Goal: Task Accomplishment & Management: Use online tool/utility

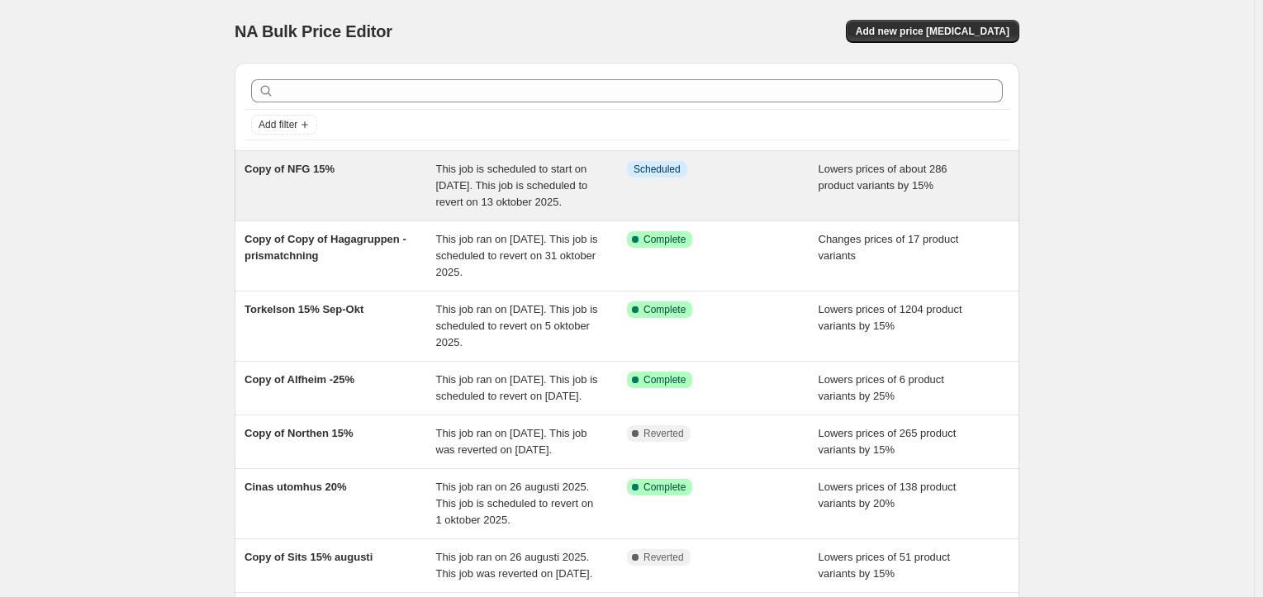
click at [624, 207] on div "This job is scheduled to start on [DATE]. This job is scheduled to revert on 13…" at bounding box center [532, 186] width 192 height 50
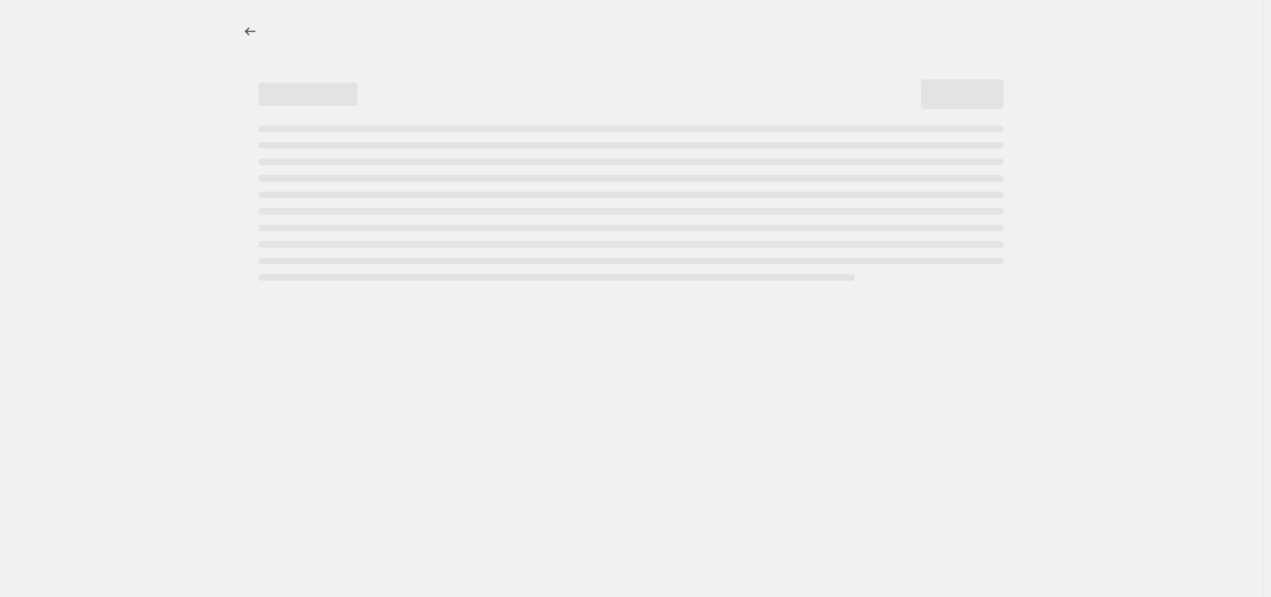
select select "percentage"
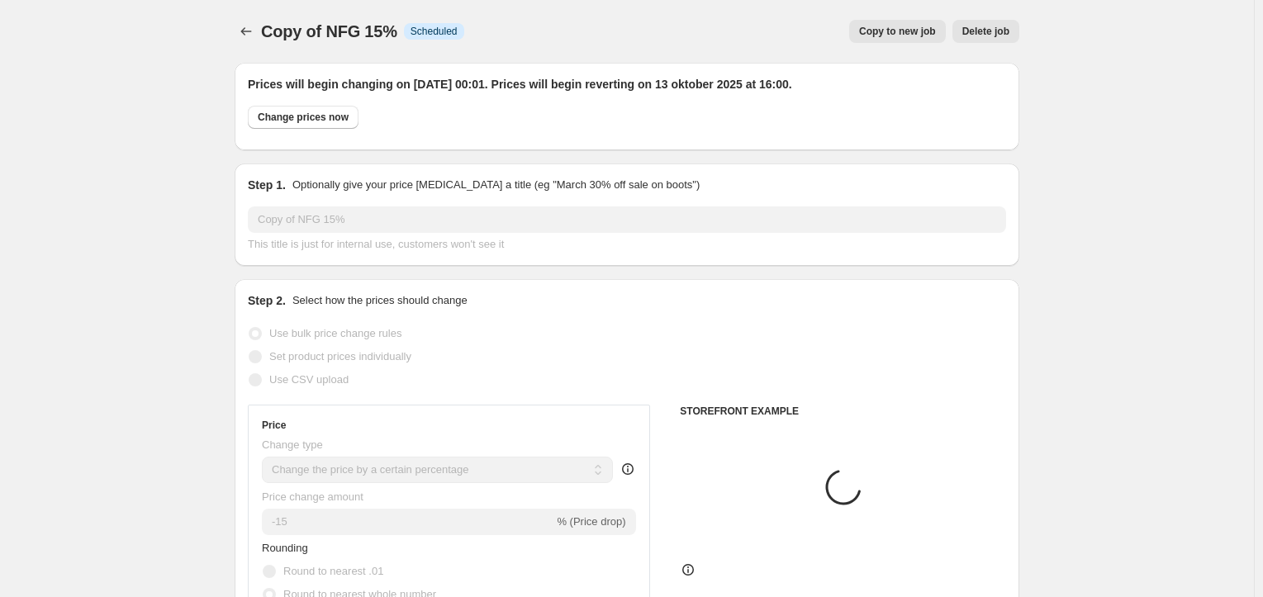
select select "vendor"
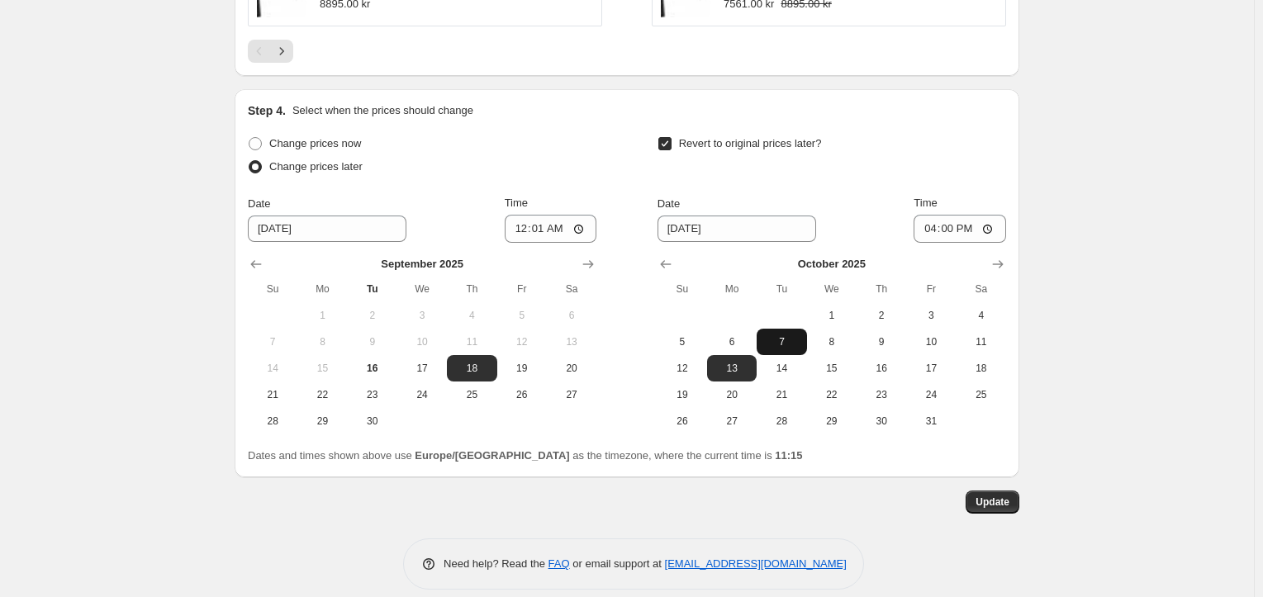
scroll to position [1773, 0]
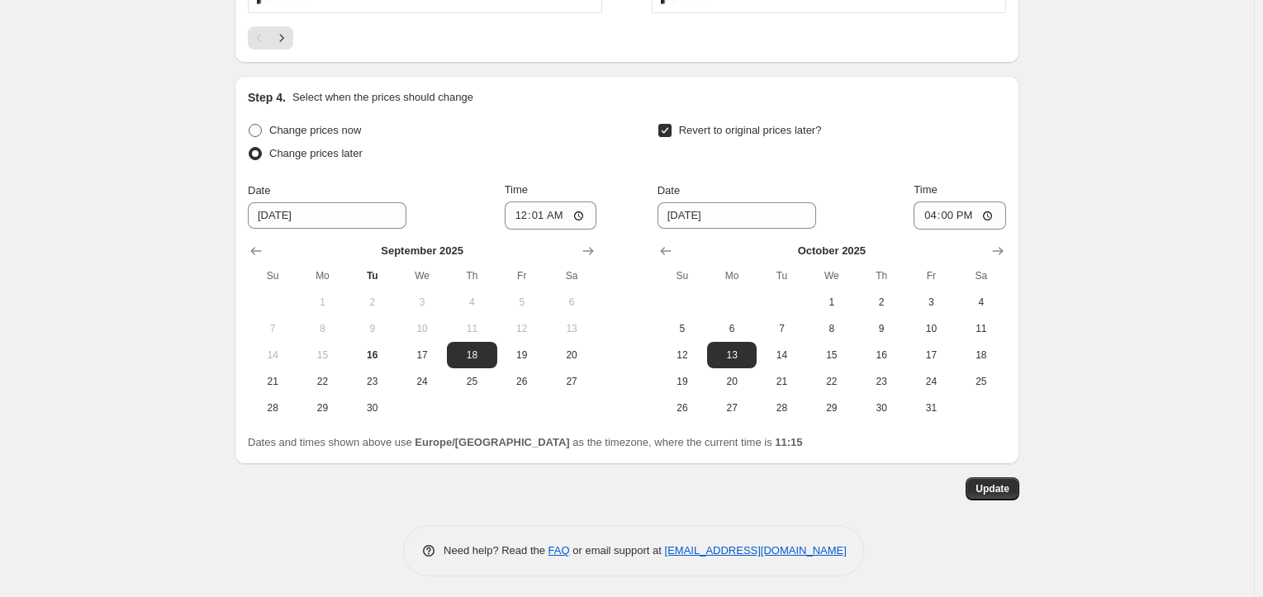
click at [331, 131] on span "Change prices now" at bounding box center [315, 130] width 92 height 12
click at [249, 125] on input "Change prices now" at bounding box center [249, 124] width 1 height 1
radio input "true"
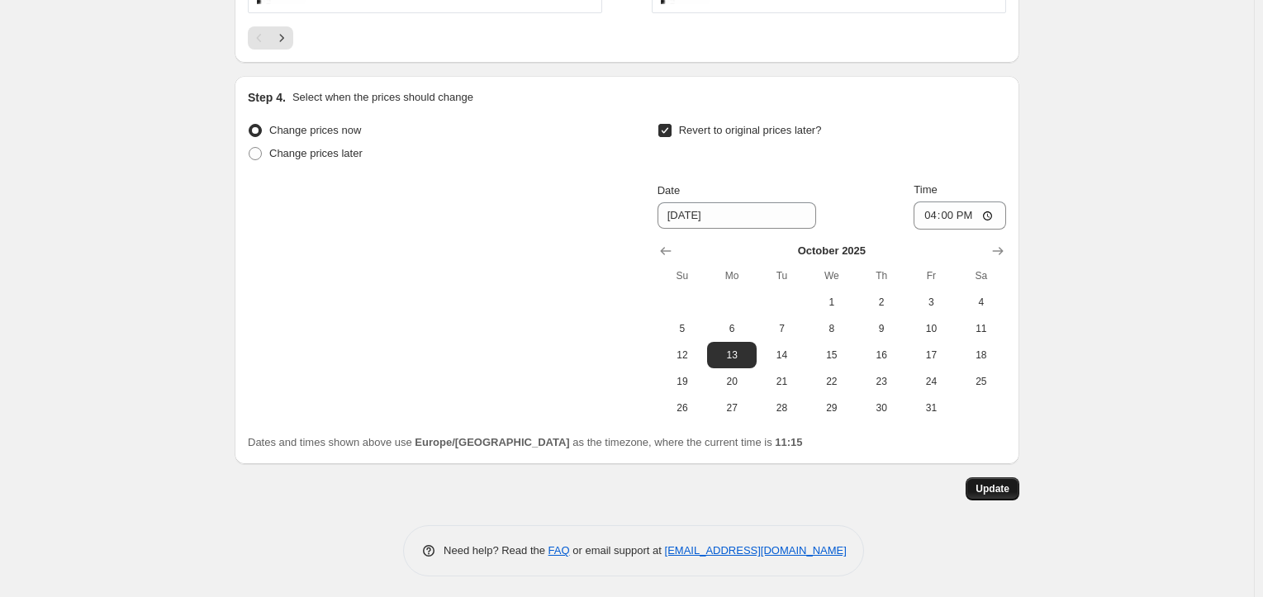
click at [994, 491] on span "Update" at bounding box center [993, 488] width 34 height 13
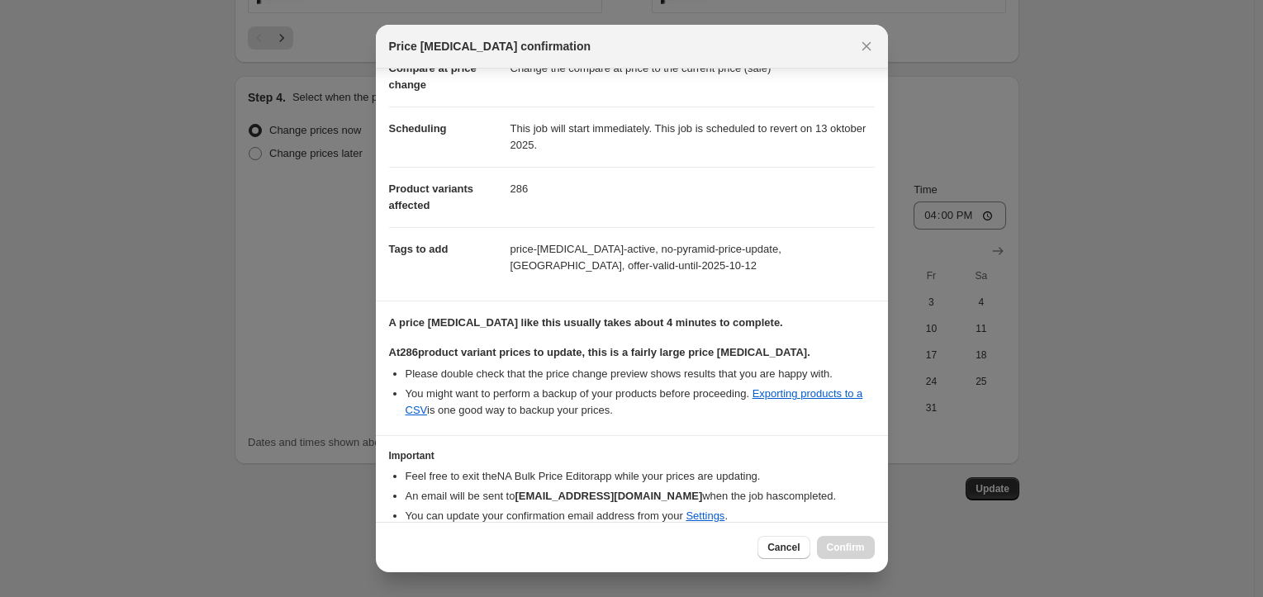
scroll to position [164, 0]
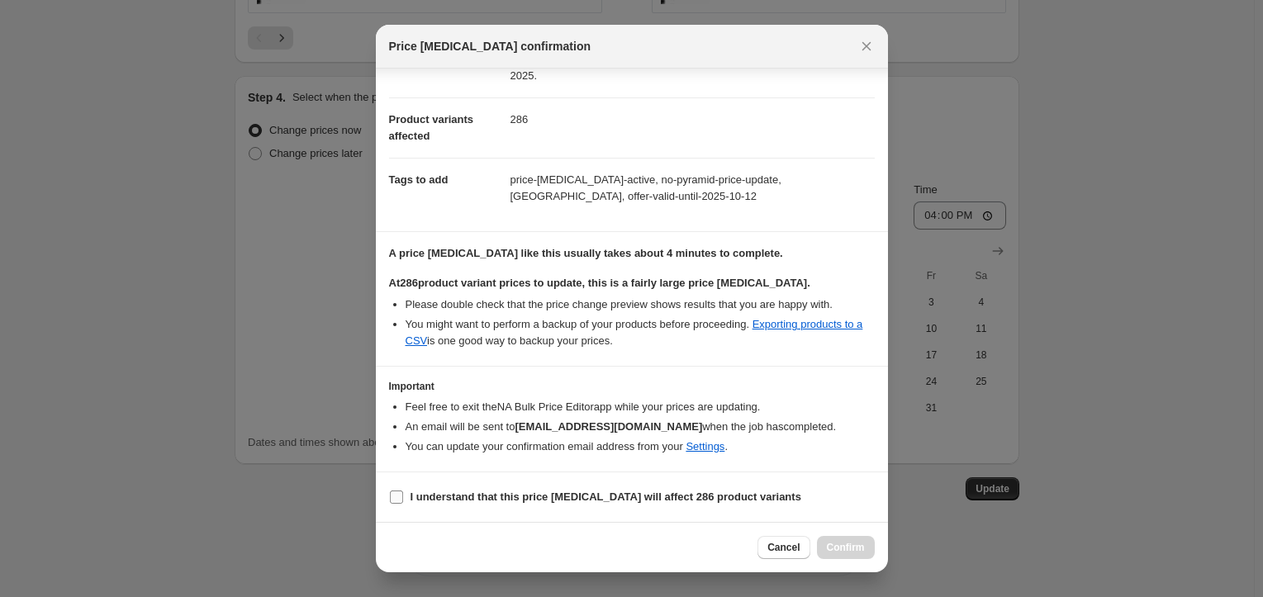
click at [569, 503] on b "I understand that this price [MEDICAL_DATA] will affect 286 product variants" at bounding box center [606, 497] width 391 height 12
click at [403, 503] on input "I understand that this price [MEDICAL_DATA] will affect 286 product variants" at bounding box center [396, 497] width 13 height 13
checkbox input "true"
click at [861, 547] on span "Confirm" at bounding box center [846, 547] width 38 height 13
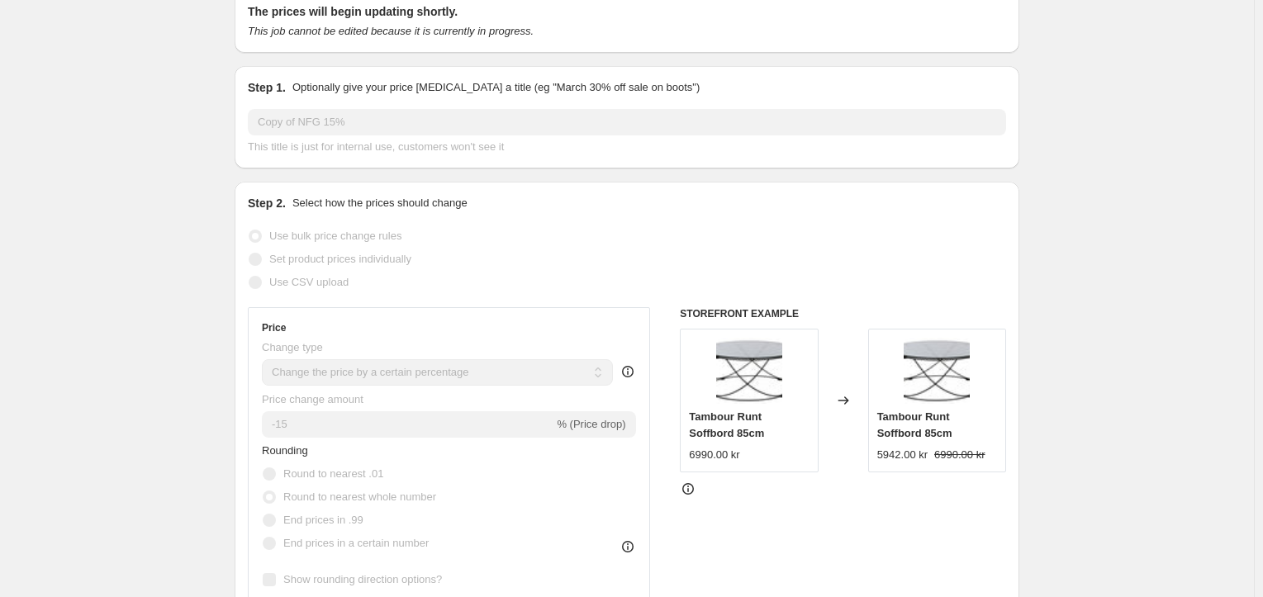
scroll to position [0, 0]
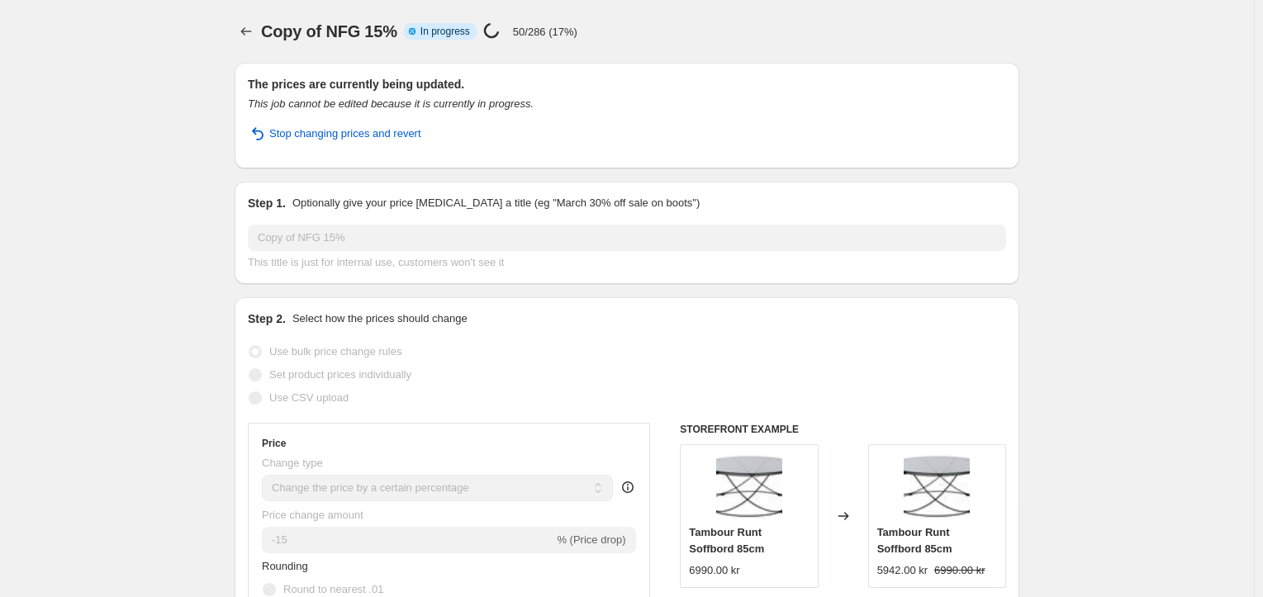
click at [247, 38] on icon "Price change jobs" at bounding box center [246, 31] width 17 height 17
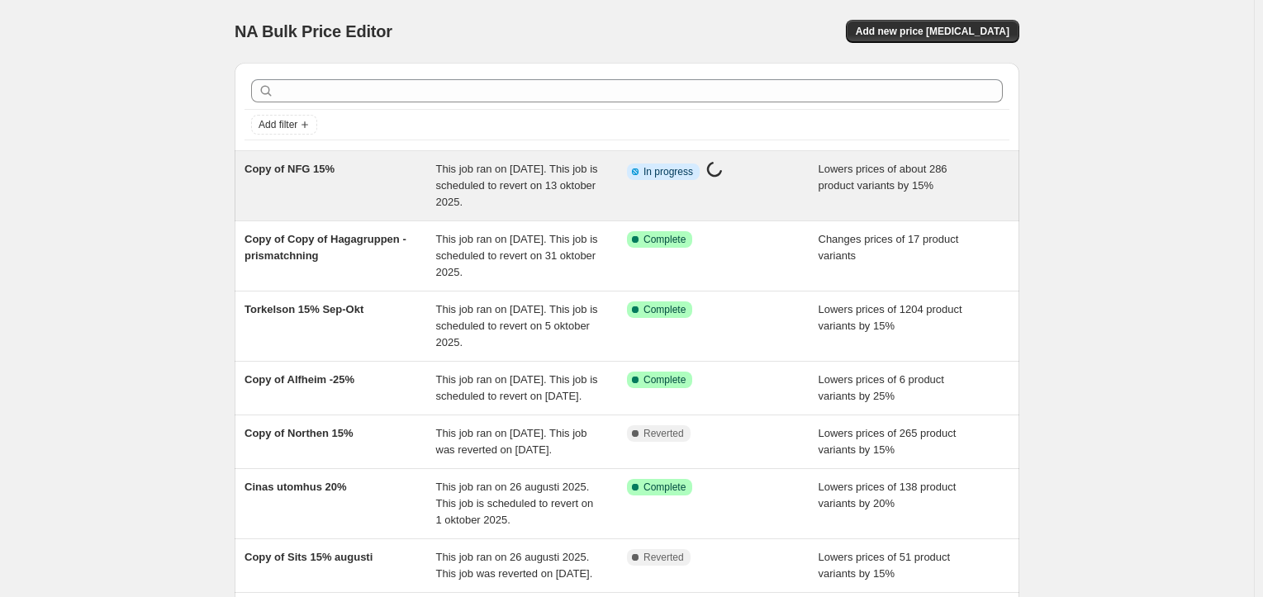
click at [581, 211] on div "Copy of NFG 15% This job ran on [DATE]. This job is scheduled to revert on 13 o…" at bounding box center [627, 185] width 785 height 69
select select "percentage"
select select "vendor"
select select "product_status"
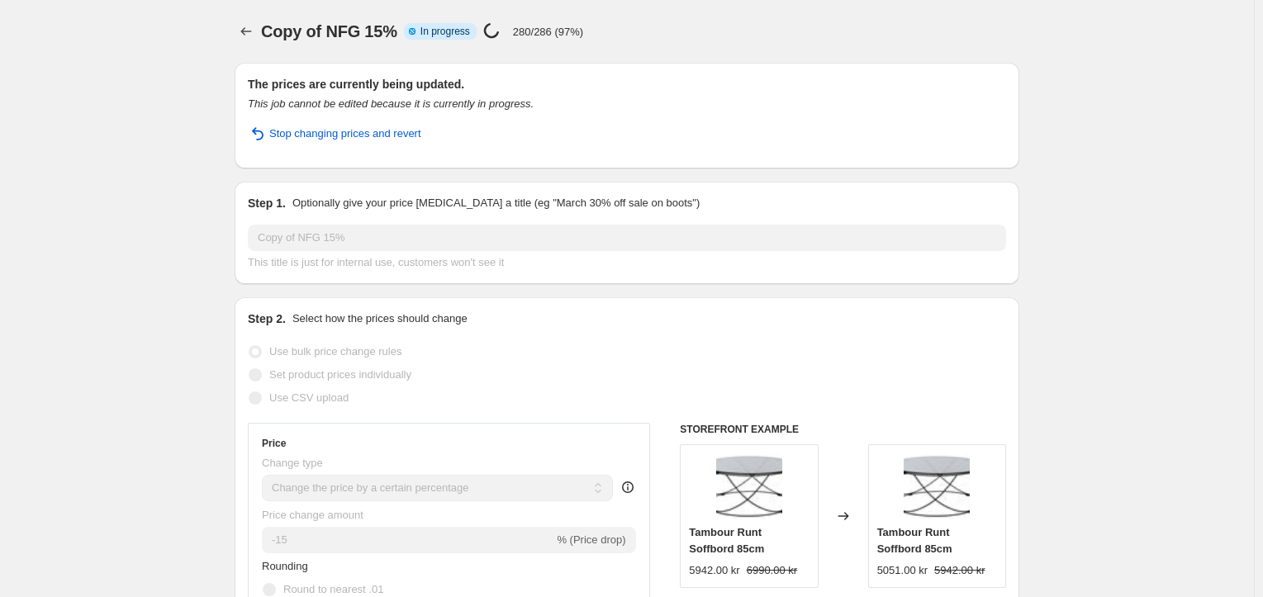
select select "percentage"
select select "vendor"
select select "product_status"
